Goal: Find specific page/section

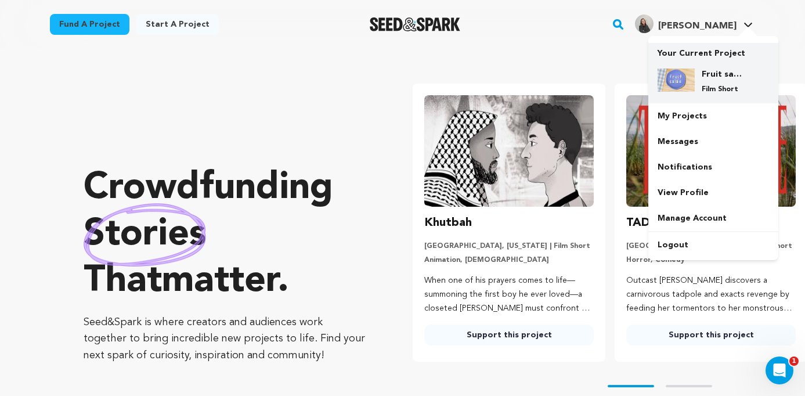
click at [697, 76] on div "Fruit salad Film Short" at bounding box center [723, 81] width 56 height 26
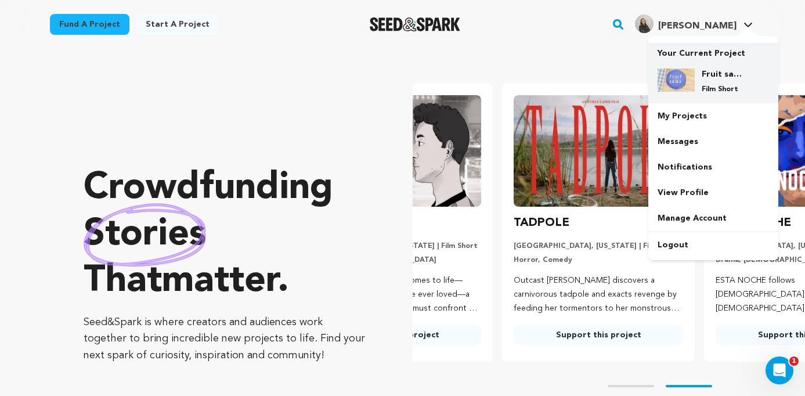
scroll to position [0, 211]
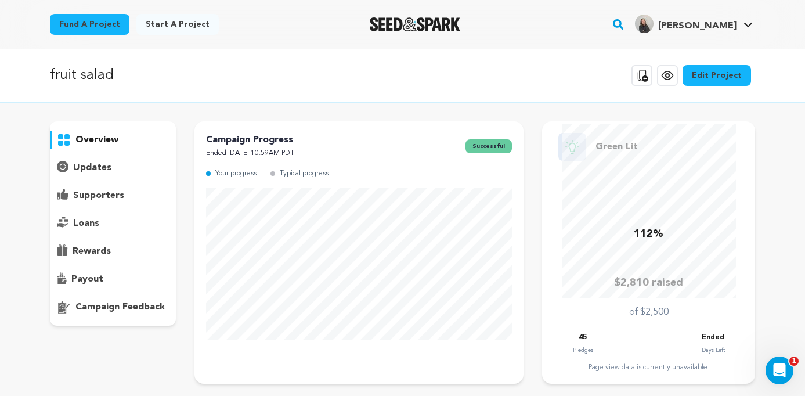
click at [121, 190] on p "supporters" at bounding box center [98, 196] width 51 height 14
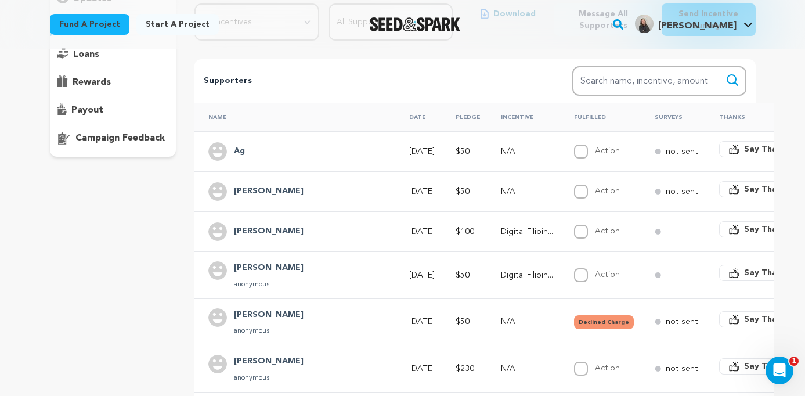
scroll to position [174, 0]
